Goal: Task Accomplishment & Management: Manage account settings

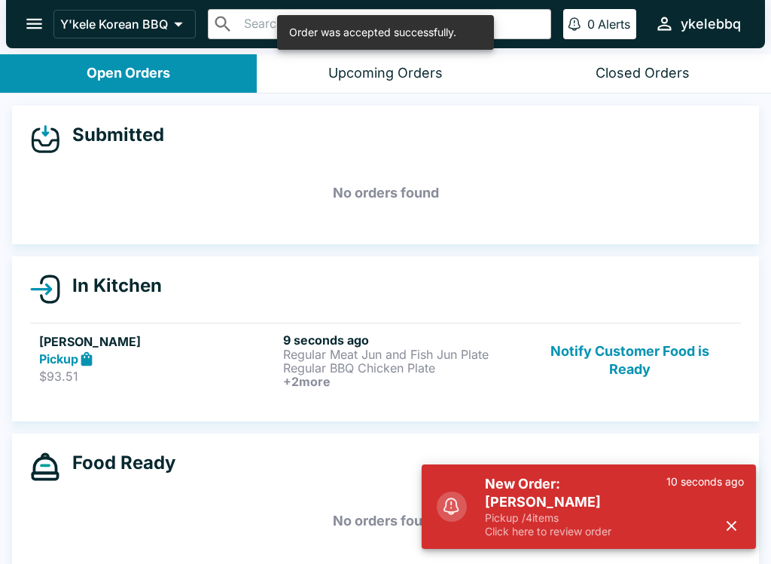
click at [490, 374] on h6 "+ 2 more" at bounding box center [402, 381] width 238 height 14
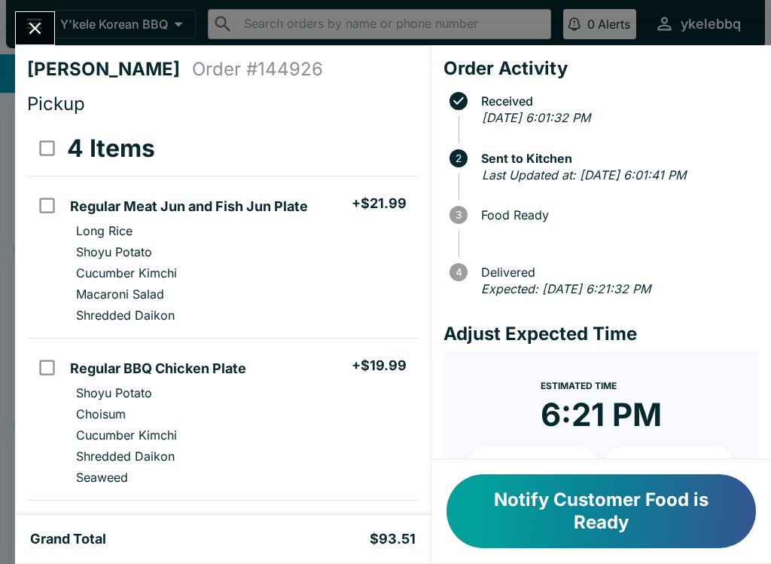
click at [40, 25] on icon "Close" at bounding box center [35, 29] width 12 height 12
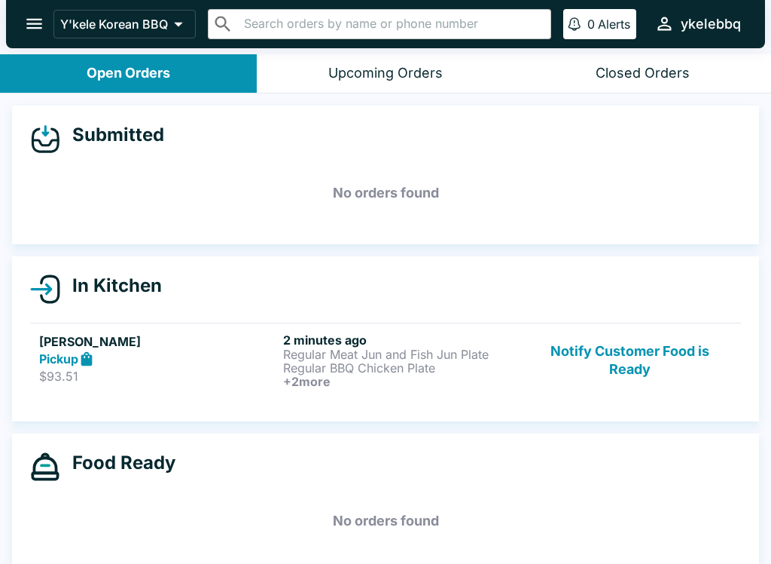
click at [246, 374] on p "$93.51" at bounding box center [158, 375] width 238 height 15
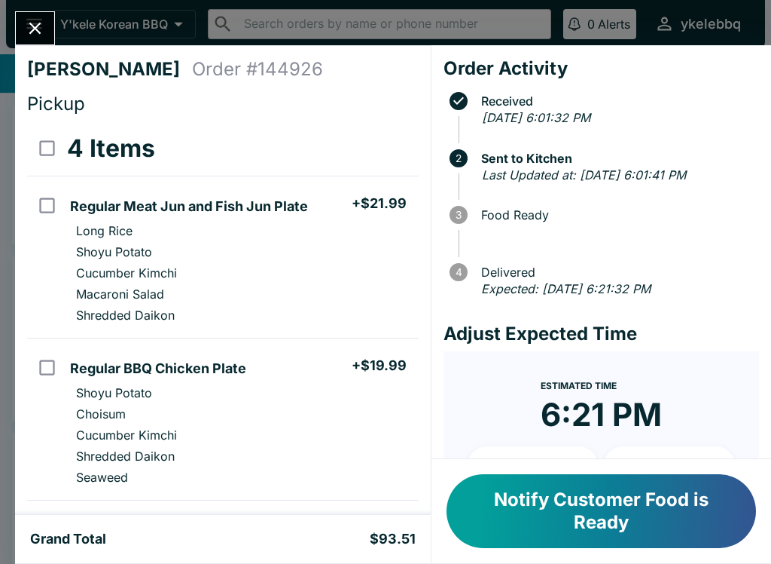
click at [712, 530] on button "Notify Customer Food is Ready" at bounding box center [602, 511] width 310 height 74
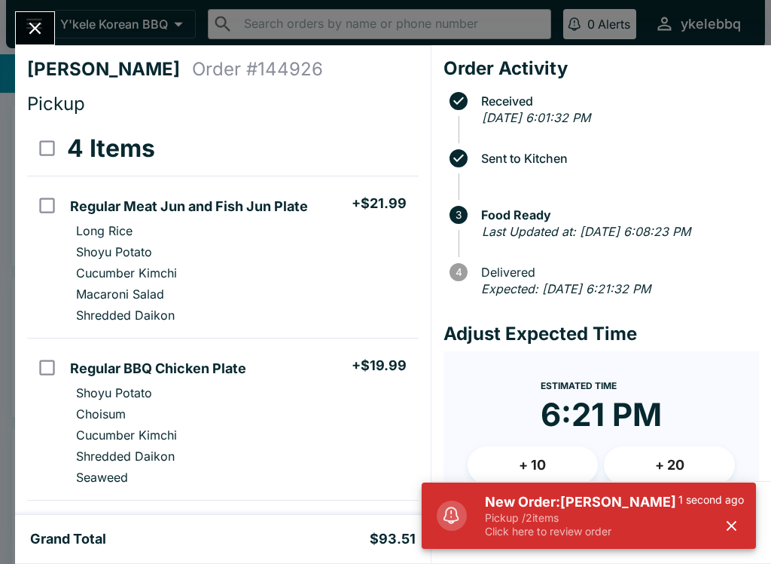
click at [643, 528] on p "Click here to review order" at bounding box center [582, 531] width 194 height 14
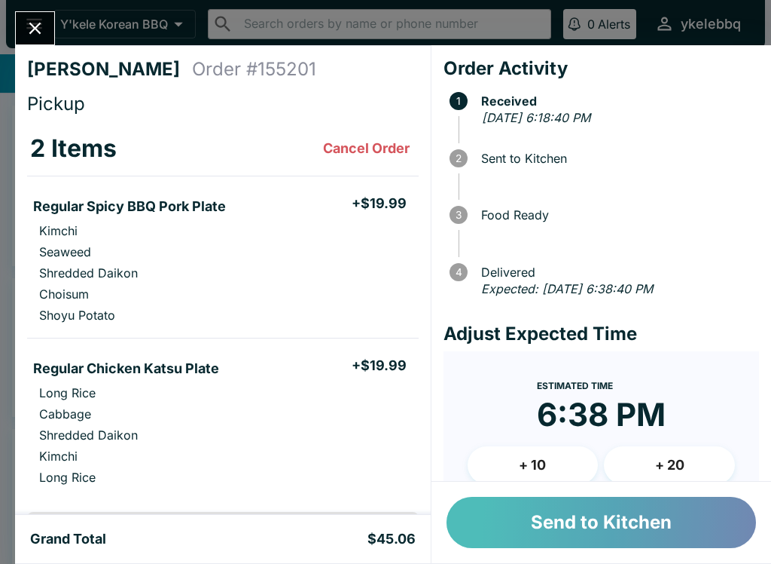
click at [617, 509] on button "Send to Kitchen" at bounding box center [602, 521] width 310 height 51
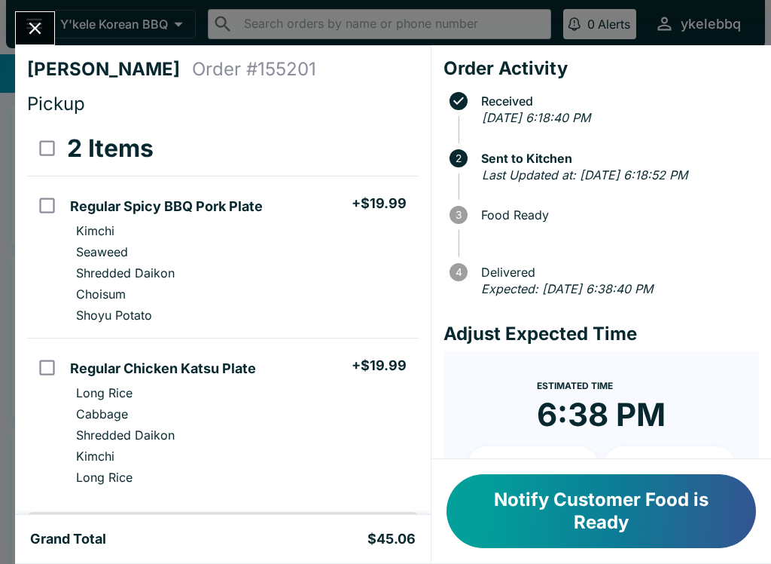
click at [587, 496] on button "Notify Customer Food is Ready" at bounding box center [602, 511] width 310 height 74
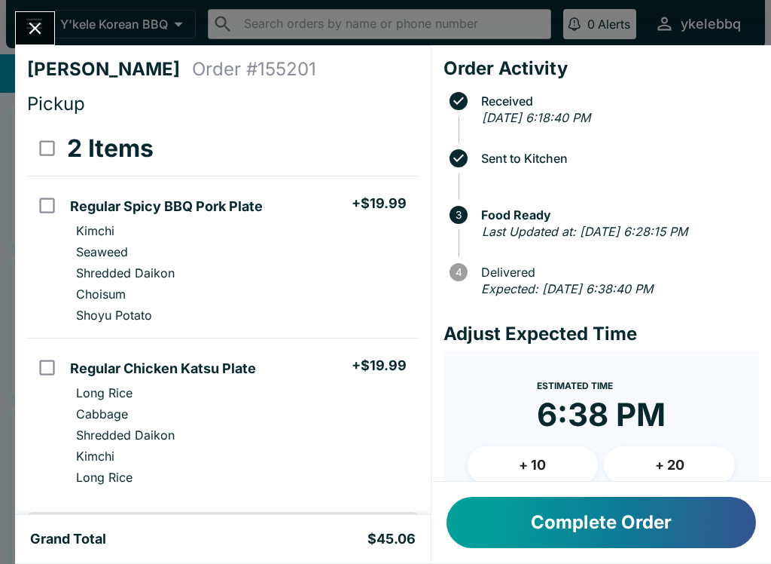
click at [643, 533] on button "Complete Order" at bounding box center [602, 521] width 310 height 51
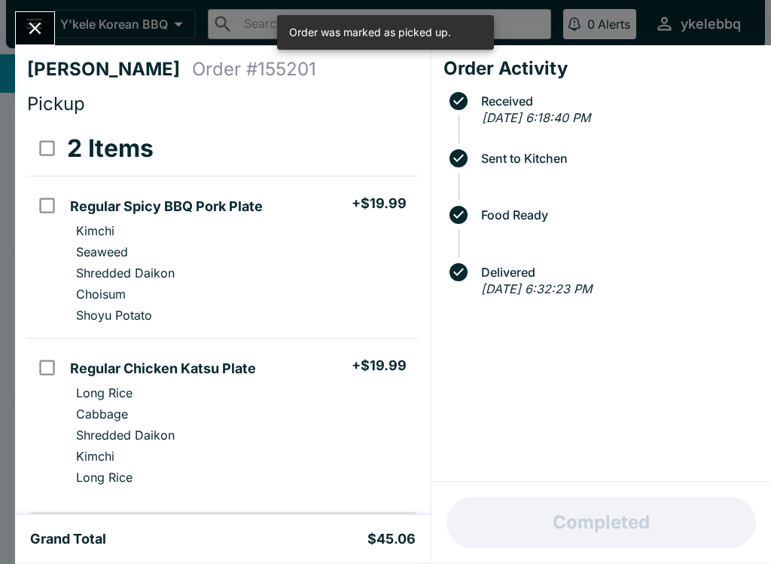
click at [41, 26] on icon "Close" at bounding box center [35, 28] width 20 height 20
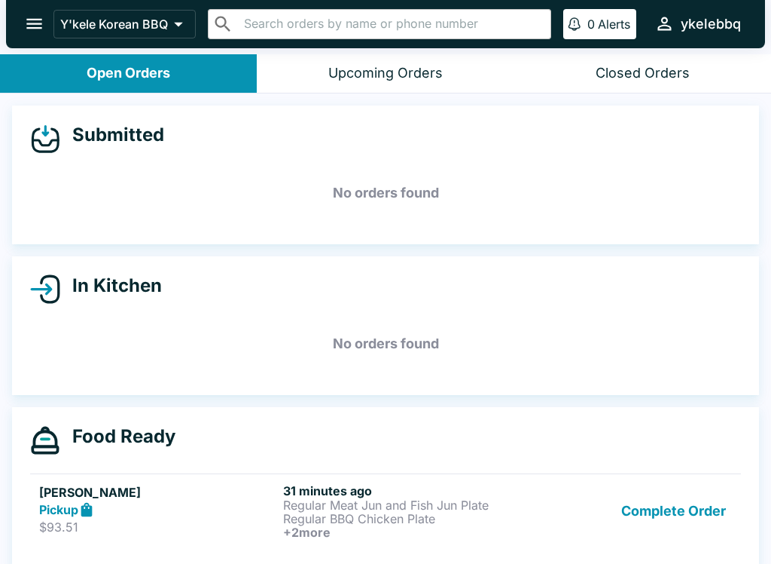
click at [729, 504] on button "Complete Order" at bounding box center [674, 511] width 117 height 56
